Goal: Transaction & Acquisition: Subscribe to service/newsletter

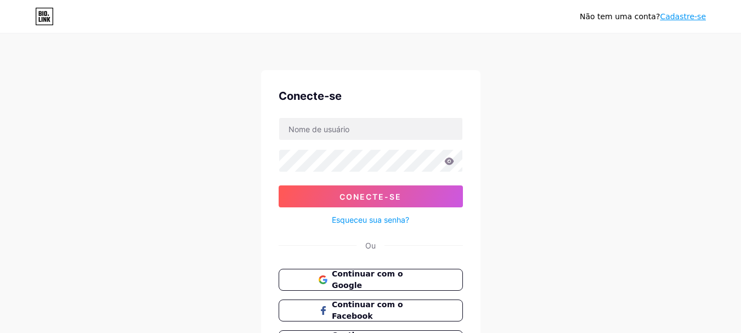
click at [387, 285] on font "Continuar com o Google" at bounding box center [367, 279] width 71 height 20
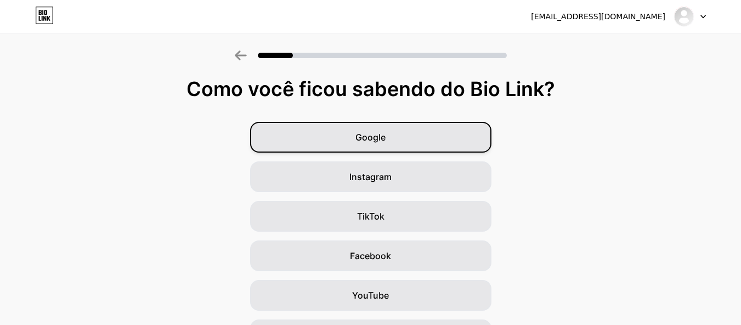
click at [399, 145] on div "Google" at bounding box center [370, 137] width 241 height 31
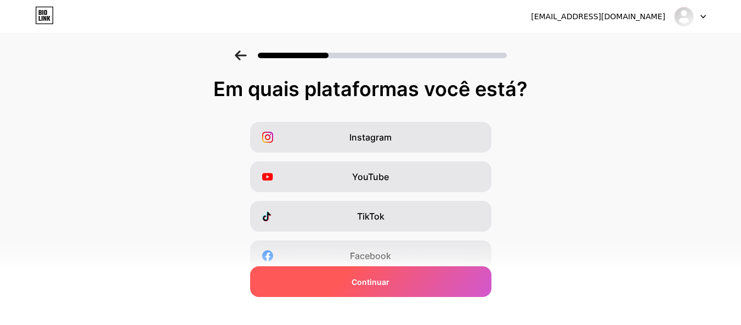
click at [407, 280] on div "Continuar" at bounding box center [370, 281] width 241 height 31
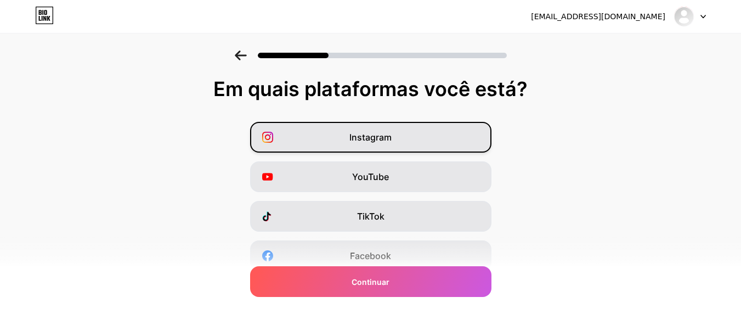
click at [353, 148] on div "Instagram" at bounding box center [370, 137] width 241 height 31
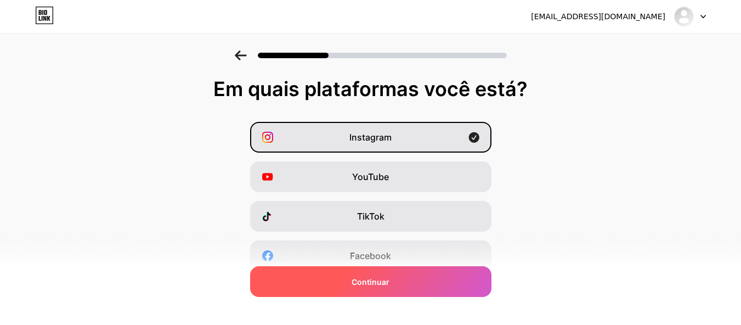
click at [425, 273] on div "Continuar" at bounding box center [370, 281] width 241 height 31
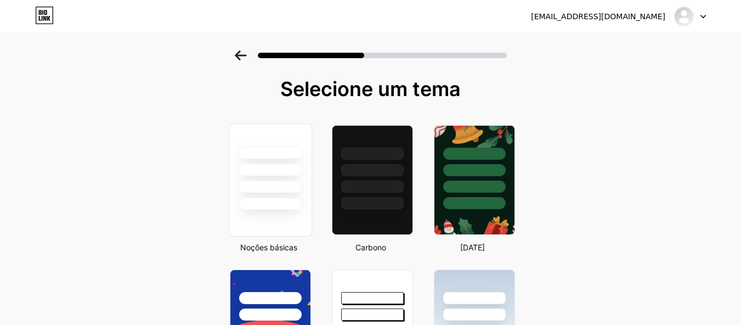
click at [286, 213] on div at bounding box center [269, 179] width 83 height 113
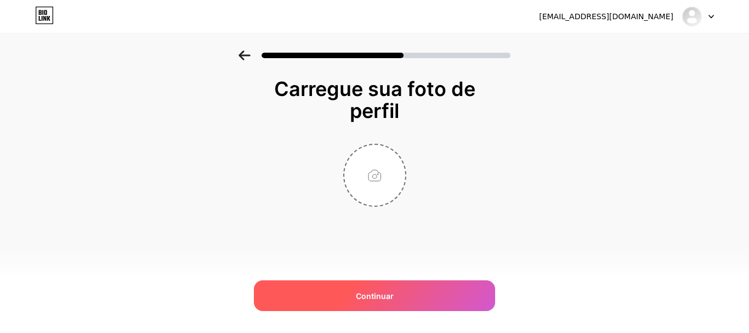
click at [376, 291] on font "Continuar" at bounding box center [375, 295] width 38 height 9
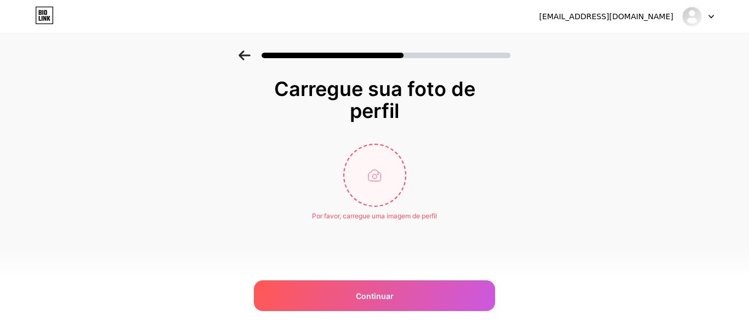
drag, startPoint x: 349, startPoint y: 134, endPoint x: 379, endPoint y: 155, distance: 36.5
click at [350, 134] on div "Carregue sua foto de perfil Por favor, carregue uma imagem de perfil Continuar" at bounding box center [374, 149] width 219 height 143
click at [386, 162] on input "file" at bounding box center [374, 175] width 61 height 61
type input "C:\fakepath\eu.jfif"
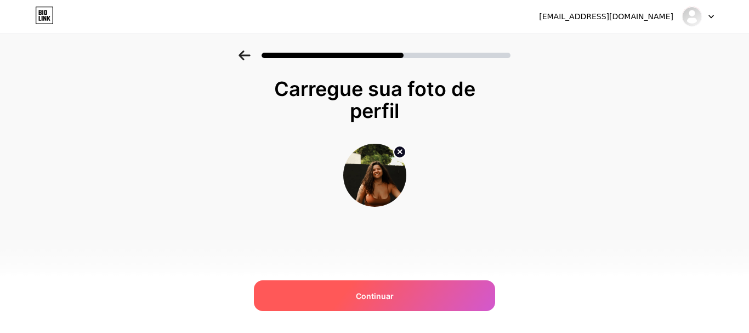
click at [461, 298] on div "Continuar" at bounding box center [374, 295] width 241 height 31
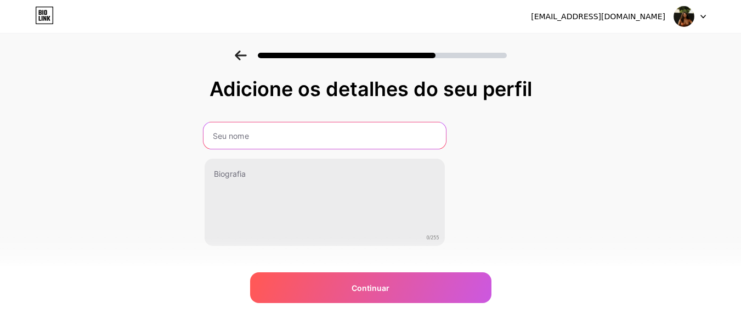
click at [309, 144] on input "text" at bounding box center [324, 135] width 242 height 26
type input "Geisa Duarte | Poetic Fine Art"
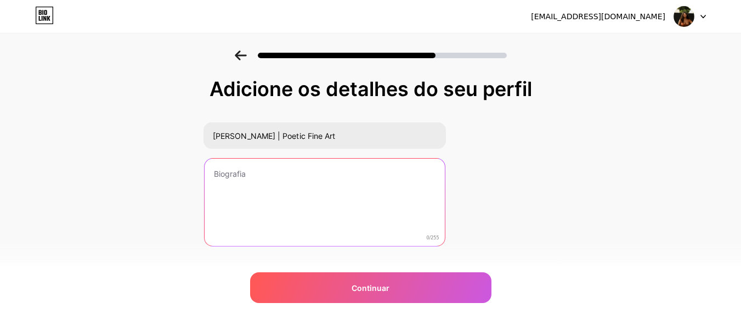
click at [310, 187] on textarea at bounding box center [325, 203] width 240 height 88
click at [252, 182] on textarea at bounding box center [324, 202] width 242 height 89
paste textarea "Minha fotografia nasce daquilo que não se pode dirigir — o toque, o riso, a pau…"
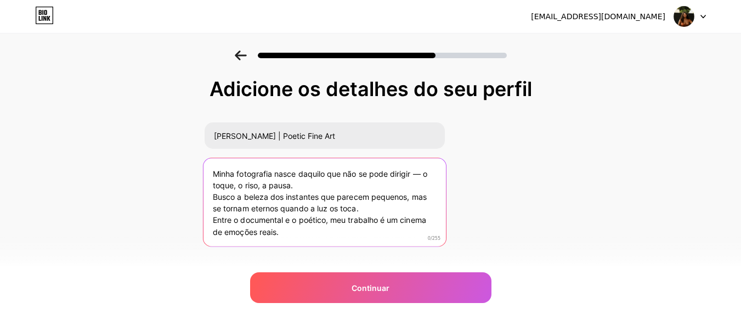
click at [427, 176] on textarea "Minha fotografia nasce daquilo que não se pode dirigir — o toque, o riso, a pau…" at bounding box center [324, 202] width 242 height 89
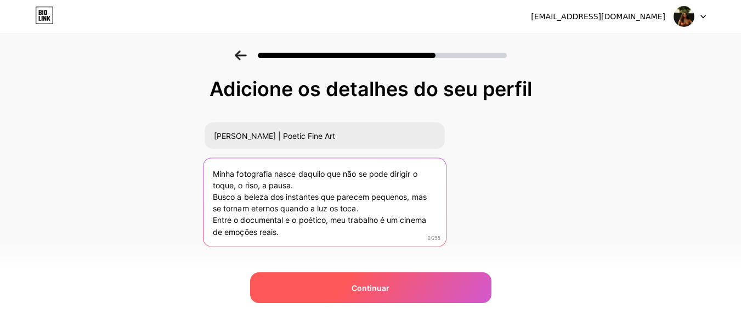
type textarea "Minha fotografia nasce daquilo que não se pode dirigir o toque, o riso, a pausa…"
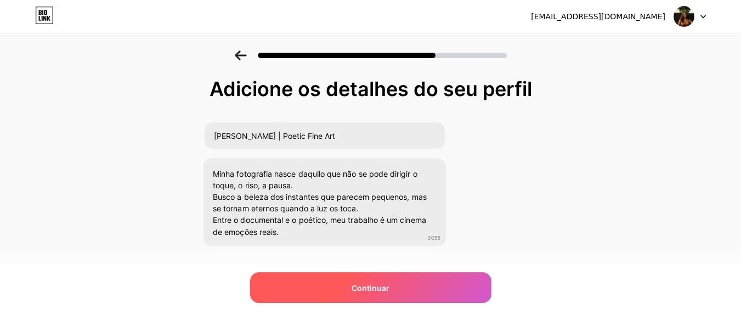
click at [373, 285] on font "Continuar" at bounding box center [371, 287] width 38 height 9
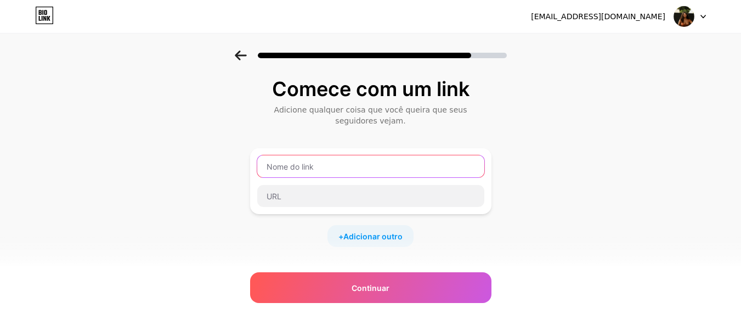
click at [354, 166] on input "text" at bounding box center [370, 166] width 227 height 22
paste input "https://about.me/geisaduarte"
type input "https://about.me/geisaduarte"
drag, startPoint x: 389, startPoint y: 164, endPoint x: 196, endPoint y: 167, distance: 192.5
click at [196, 167] on div "Comece com um link Adicione qualquer coisa que você queira que seus seguidores …" at bounding box center [370, 248] width 741 height 397
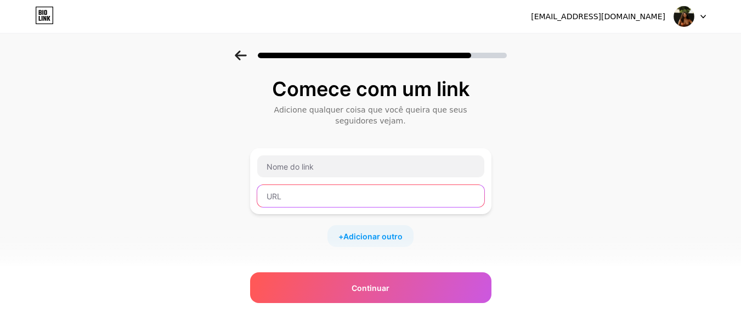
click at [329, 199] on input "text" at bounding box center [370, 196] width 227 height 22
paste input "https://about.me/geisaduarte"
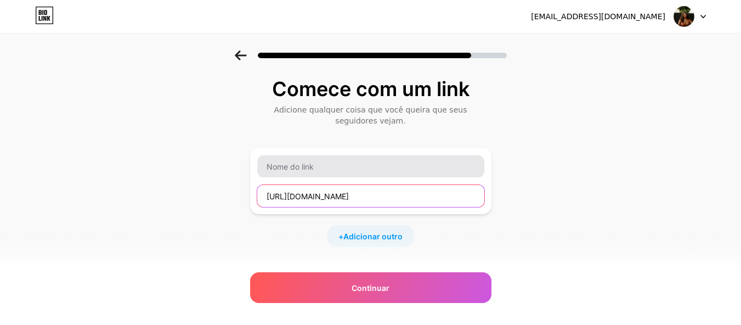
type input "https://about.me/geisaduarte"
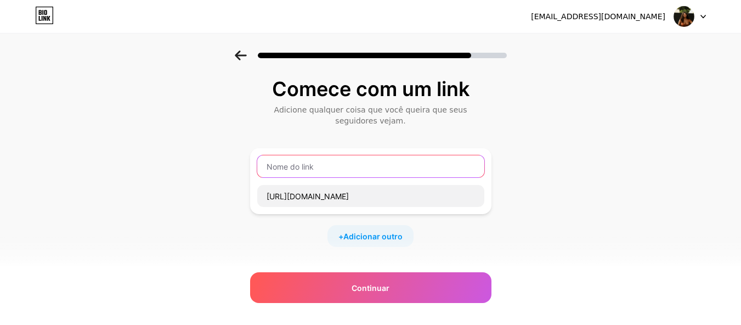
click at [347, 168] on input "text" at bounding box center [370, 166] width 227 height 22
type input "G"
type input "Sobre mim"
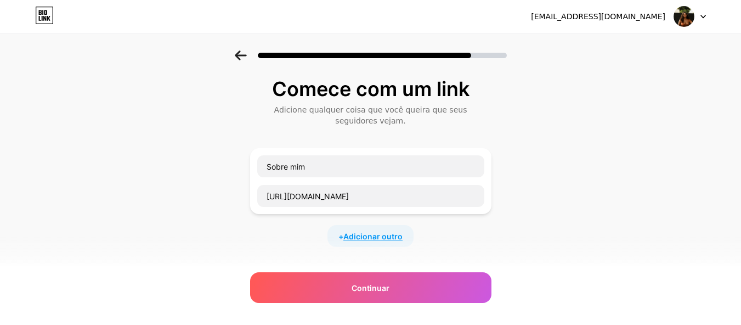
click at [394, 234] on font "Adicionar outro" at bounding box center [372, 235] width 59 height 9
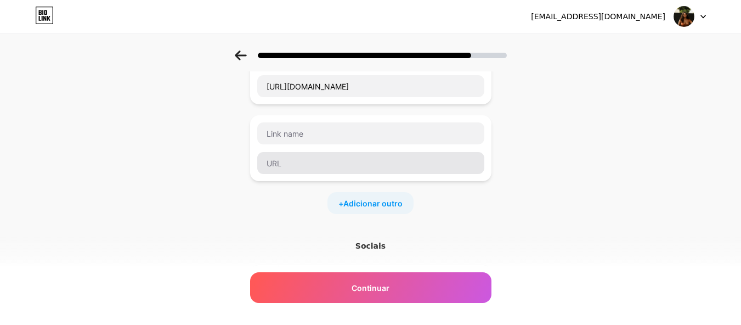
scroll to position [55, 0]
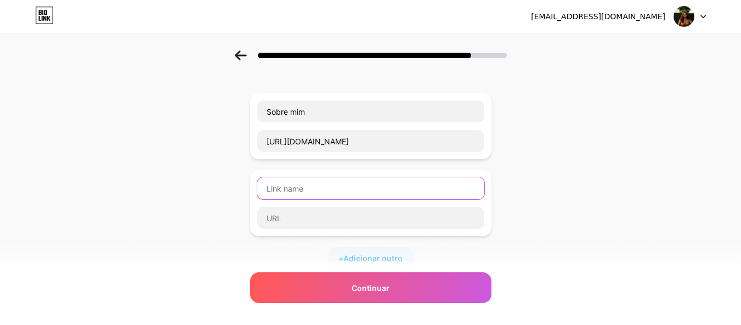
click at [349, 187] on input "text" at bounding box center [370, 188] width 227 height 22
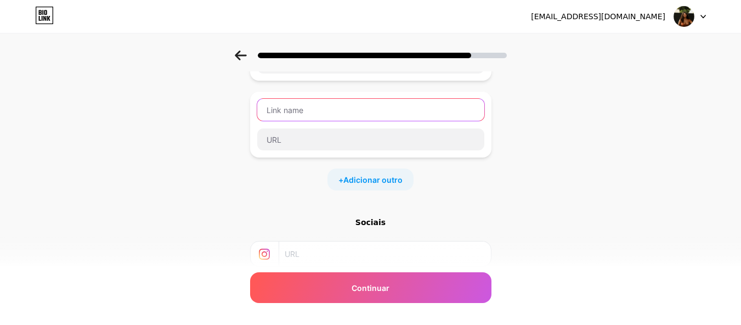
scroll to position [78, 0]
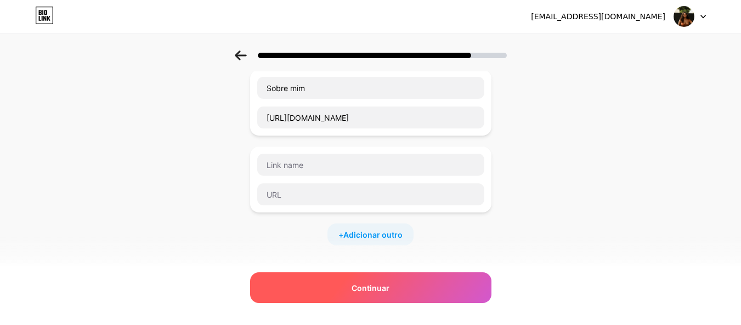
click at [411, 291] on div "Continuar" at bounding box center [370, 287] width 241 height 31
click at [406, 284] on div "Continuar" at bounding box center [370, 287] width 241 height 31
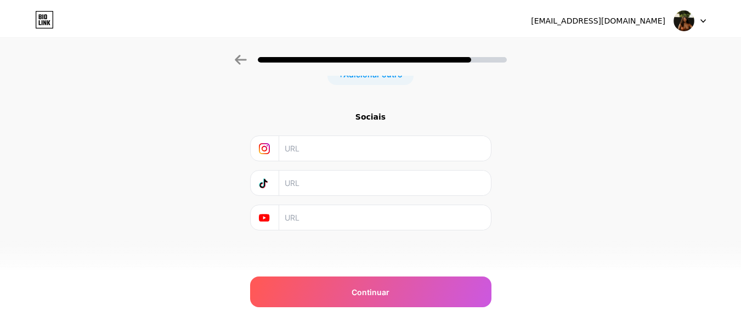
scroll to position [0, 0]
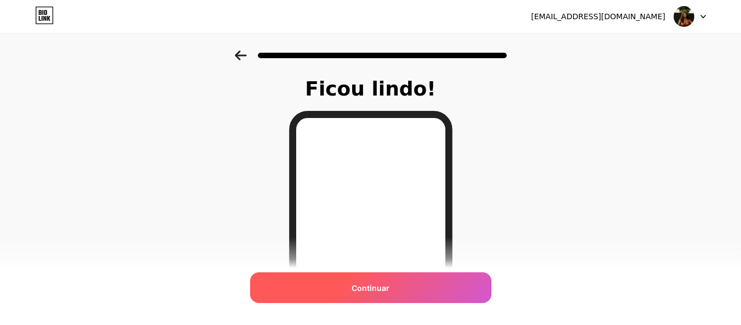
click at [399, 291] on div "Continuar" at bounding box center [370, 287] width 241 height 31
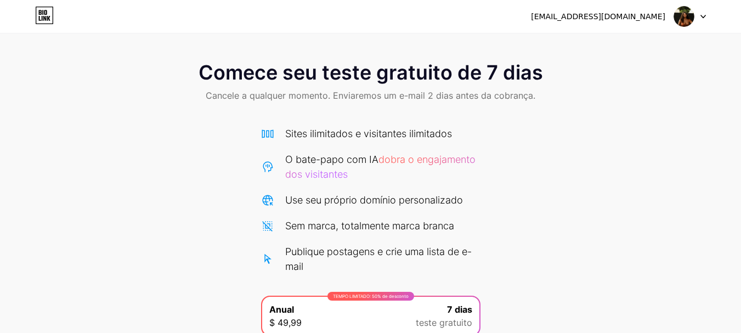
click at [701, 18] on icon at bounding box center [702, 17] width 5 height 4
click at [418, 136] on font "Sites ilimitados e visitantes ilimitados" at bounding box center [368, 134] width 167 height 12
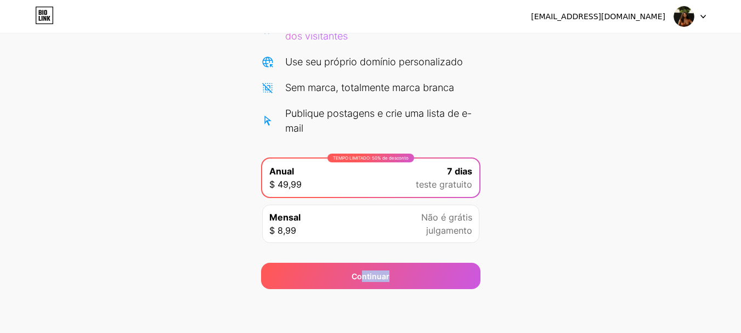
drag, startPoint x: 361, startPoint y: 285, endPoint x: 578, endPoint y: 253, distance: 219.4
click at [576, 254] on div "Comece seu teste gratuito de 7 dias Cancele a qualquer momento. Enviaremos um e…" at bounding box center [370, 100] width 741 height 377
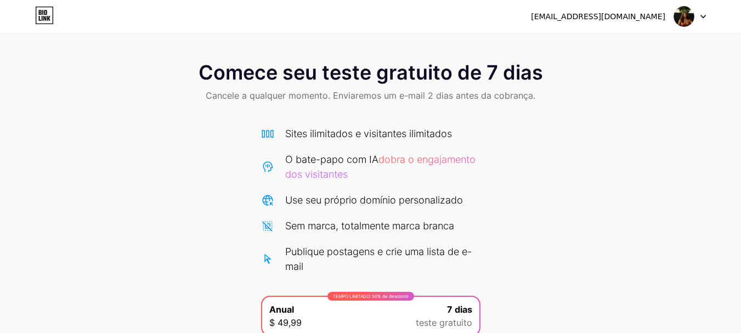
scroll to position [138, 0]
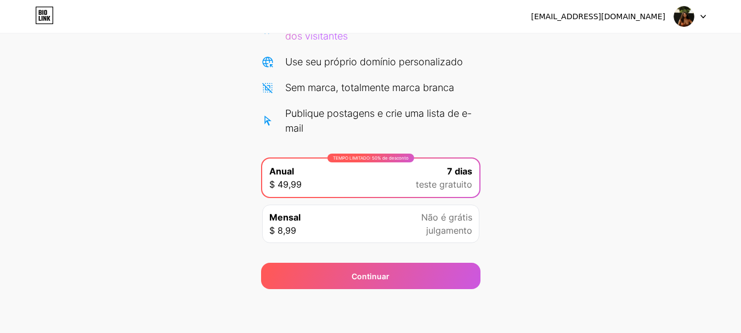
click at [380, 232] on div "Mensal $ 8,99 Não é grátis julgamento" at bounding box center [370, 224] width 217 height 38
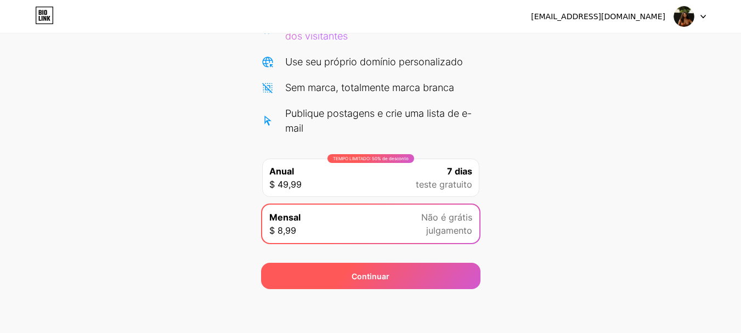
click at [402, 272] on div "Continuar" at bounding box center [370, 276] width 219 height 26
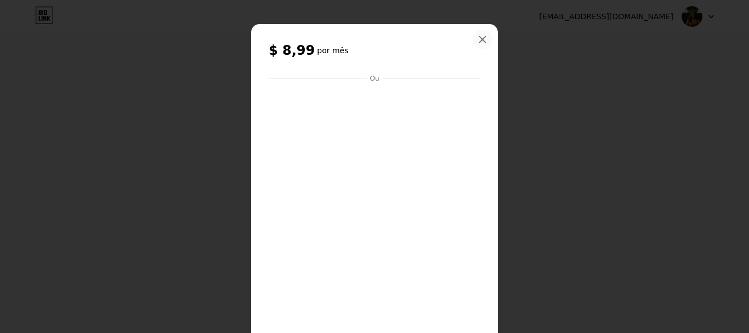
click at [485, 40] on div at bounding box center [483, 40] width 20 height 20
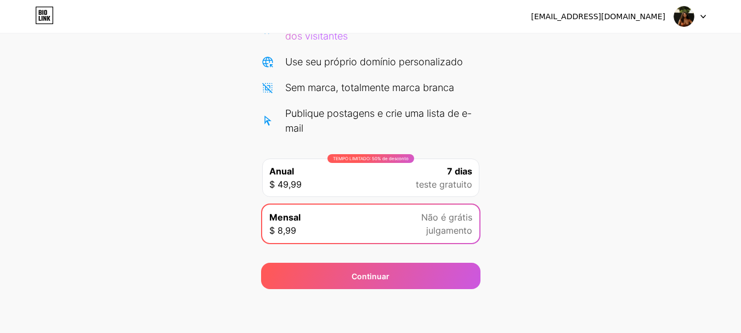
scroll to position [0, 0]
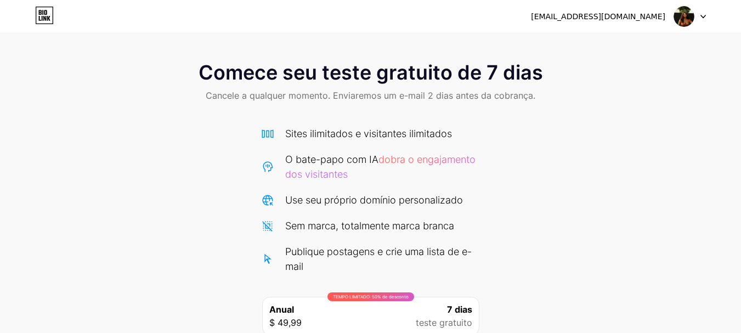
click at [662, 21] on font "[EMAIL_ADDRESS][DOMAIN_NAME]" at bounding box center [598, 16] width 134 height 9
click at [43, 23] on icon at bounding box center [44, 16] width 19 height 18
click at [263, 93] on div "Comece seu teste gratuito de 7 dias Cancele a qualquer momento. Enviaremos um e…" at bounding box center [370, 82] width 741 height 65
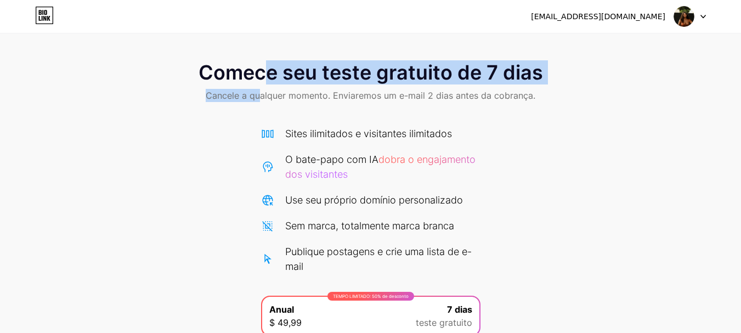
click at [263, 93] on font "Cancele a qualquer momento. Enviaremos um e-mail 2 dias antes da cobrança." at bounding box center [371, 95] width 330 height 11
click at [505, 103] on div "Comece seu teste gratuito de 7 dias Cancele a qualquer momento. Enviaremos um e…" at bounding box center [370, 82] width 741 height 65
click at [614, 72] on div "Comece seu teste gratuito de 7 dias Cancele a qualquer momento. Enviaremos um e…" at bounding box center [370, 82] width 741 height 65
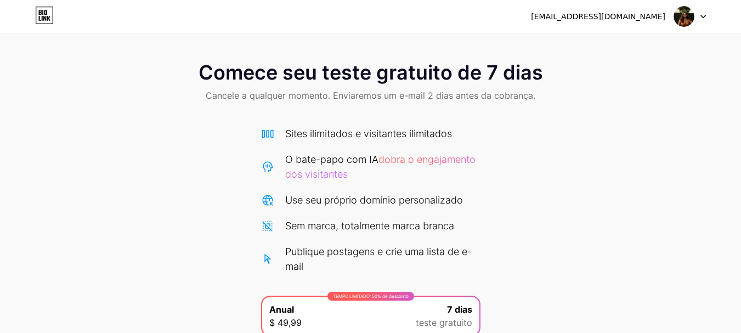
click at [691, 18] on img at bounding box center [684, 16] width 21 height 21
click at [356, 74] on font "Comece seu teste gratuito de 7 dias" at bounding box center [371, 72] width 344 height 24
click at [671, 24] on div "[EMAIL_ADDRESS][DOMAIN_NAME]" at bounding box center [618, 17] width 175 height 20
click at [677, 9] on img at bounding box center [684, 16] width 21 height 21
click at [659, 49] on li "Sair" at bounding box center [637, 45] width 136 height 30
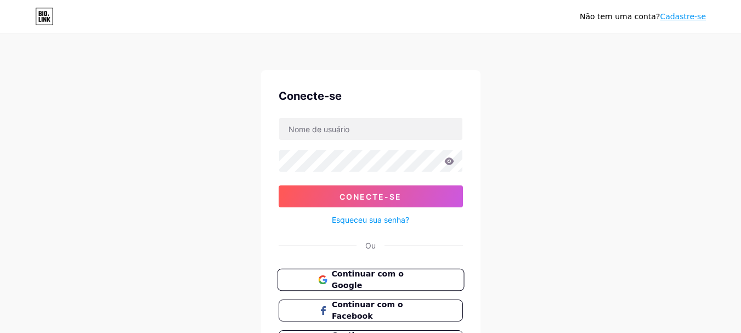
click at [423, 271] on button "Continuar com o Google" at bounding box center [370, 280] width 187 height 22
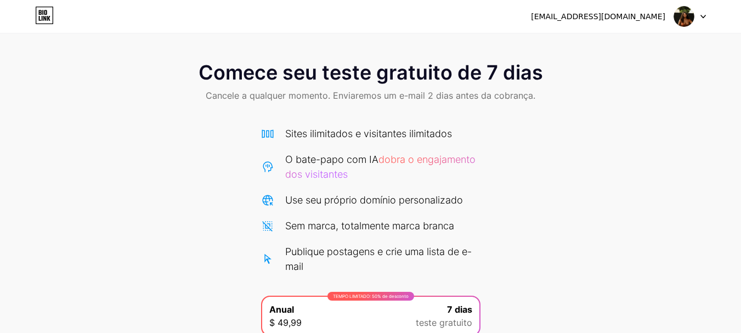
scroll to position [138, 0]
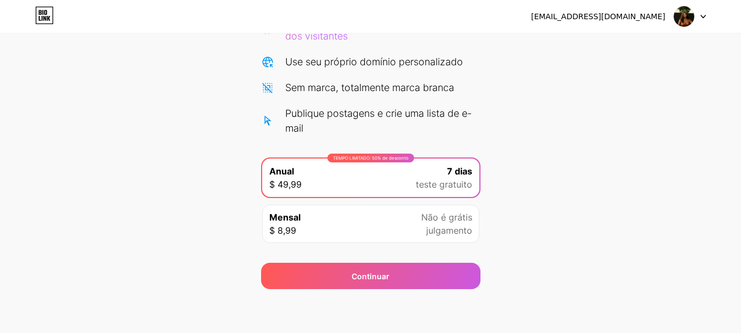
click at [422, 210] on div "Mensal $ 8,99 Não é grátis julgamento" at bounding box center [370, 223] width 219 height 41
click at [412, 247] on div "TEMPO LIMITADO: 50% de desconto Anual $ 49,99 7 dias teste gratuito Mensal $ 8,…" at bounding box center [370, 203] width 219 height 92
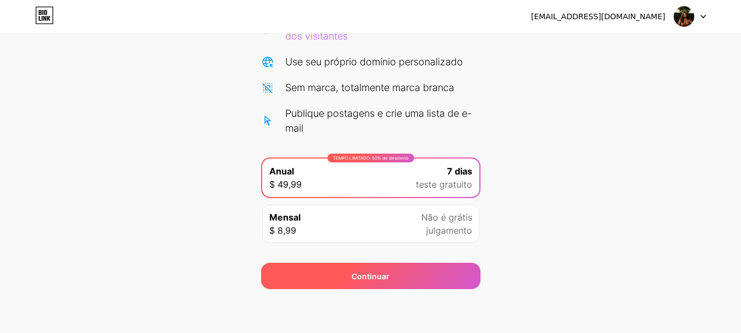
click at [415, 268] on div "Continuar" at bounding box center [370, 276] width 219 height 26
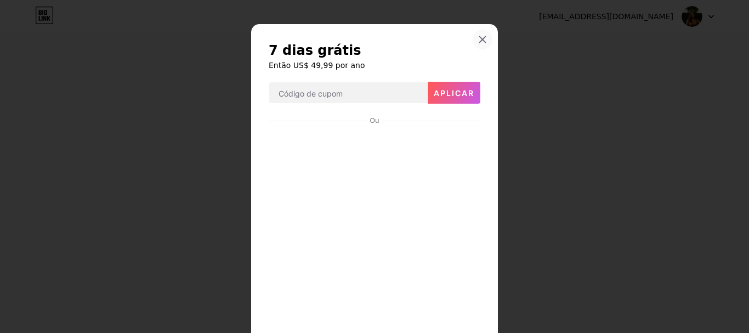
click at [477, 33] on div at bounding box center [483, 40] width 20 height 20
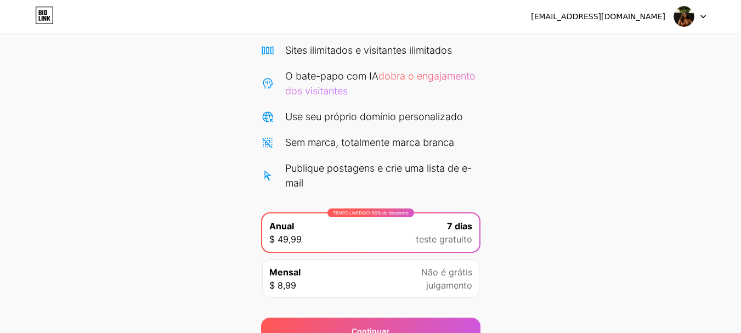
scroll to position [0, 0]
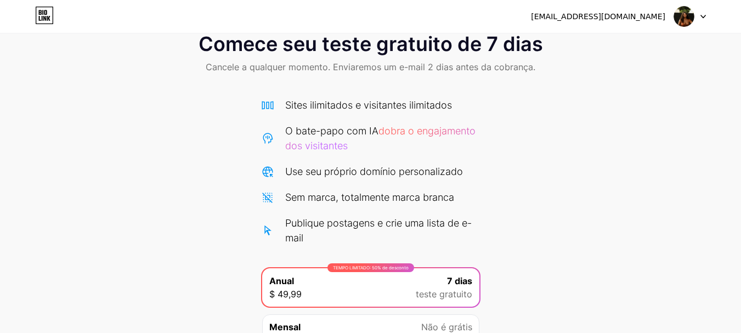
click at [53, 16] on icon at bounding box center [44, 15] width 17 height 17
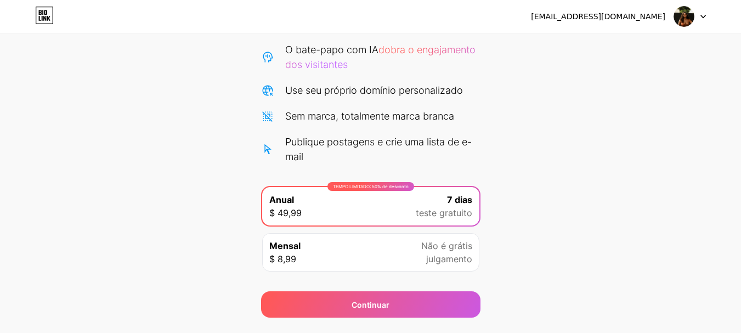
scroll to position [138, 0]
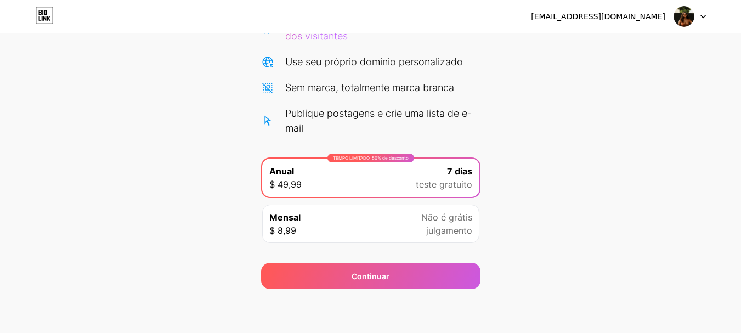
click at [367, 241] on div "Mensal $ 8,99 Não é grátis julgamento" at bounding box center [370, 224] width 217 height 38
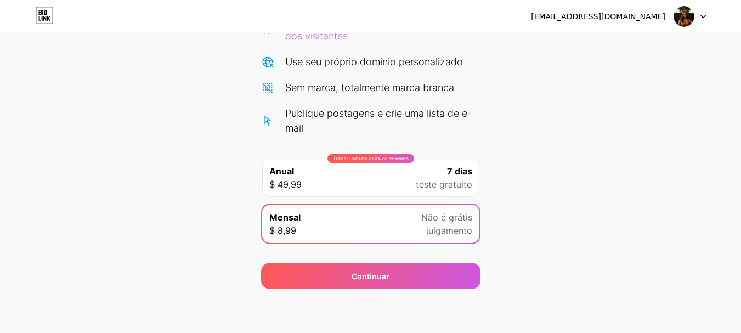
drag, startPoint x: 730, startPoint y: 307, endPoint x: 613, endPoint y: 277, distance: 121.0
click at [729, 307] on div "[EMAIL_ADDRESS][DOMAIN_NAME] Sair Link copiado Comece seu teste gratuito de 7 d…" at bounding box center [370, 97] width 741 height 471
click at [500, 252] on div "Comece seu teste gratuito de 7 dias Cancele a qualquer momento. Enviaremos um e…" at bounding box center [370, 100] width 741 height 377
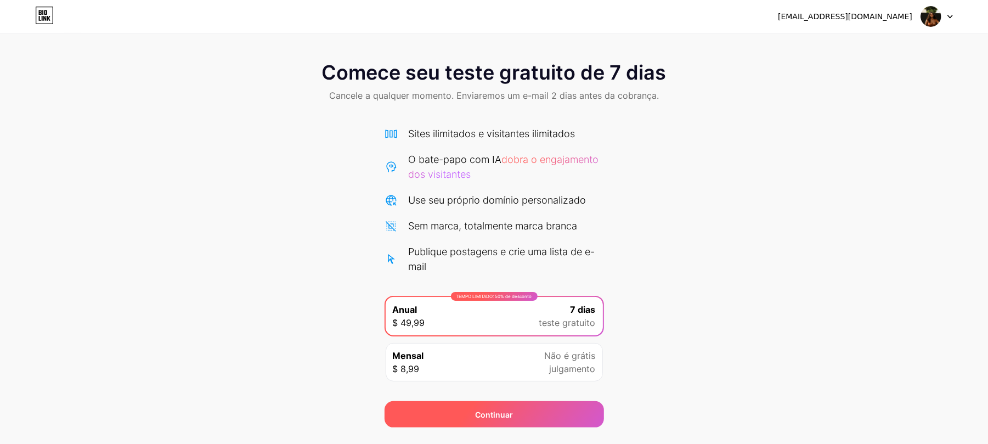
click at [535, 332] on div "Continuar" at bounding box center [493, 414] width 219 height 26
click at [542, 332] on div "Continuar" at bounding box center [499, 414] width 219 height 26
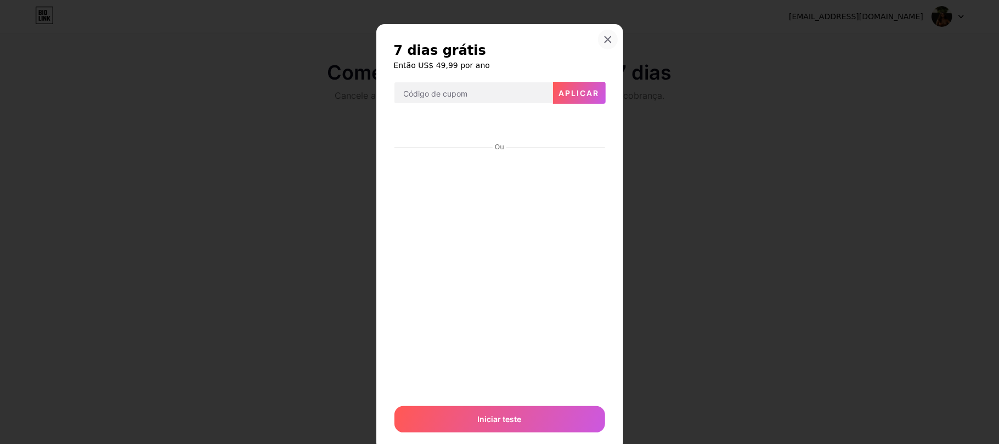
click at [603, 42] on icon at bounding box center [607, 39] width 9 height 9
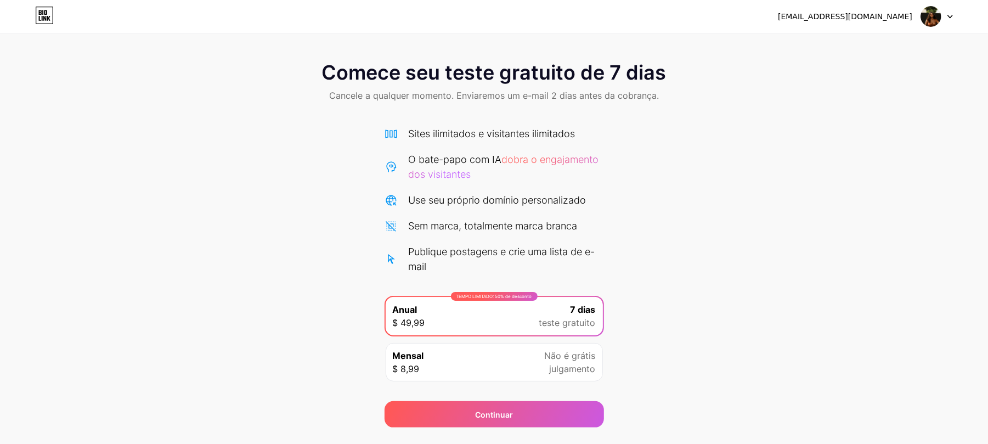
click at [749, 16] on img at bounding box center [930, 16] width 21 height 21
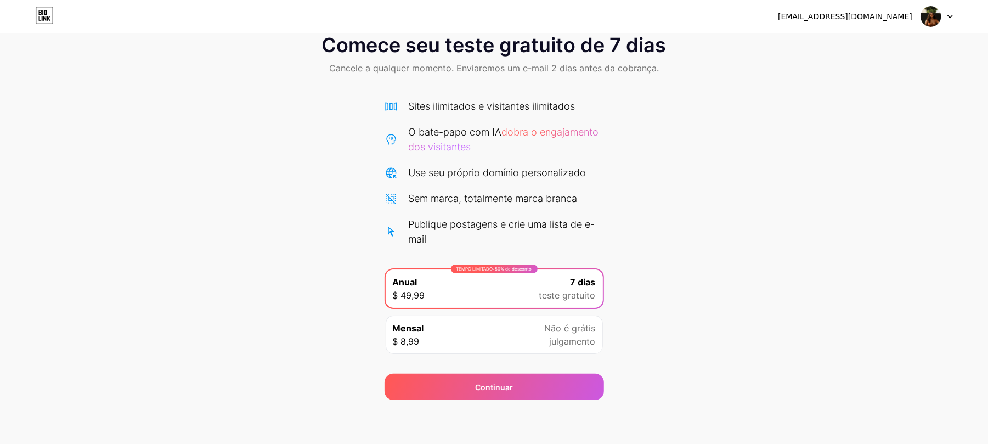
drag, startPoint x: 978, startPoint y: 48, endPoint x: 944, endPoint y: 165, distance: 121.1
click at [946, 161] on div "Comece seu teste gratuito de 7 dias Cancele a qualquer momento. Enviaremos um e…" at bounding box center [494, 211] width 988 height 377
